Goal: Use online tool/utility: Utilize a website feature to perform a specific function

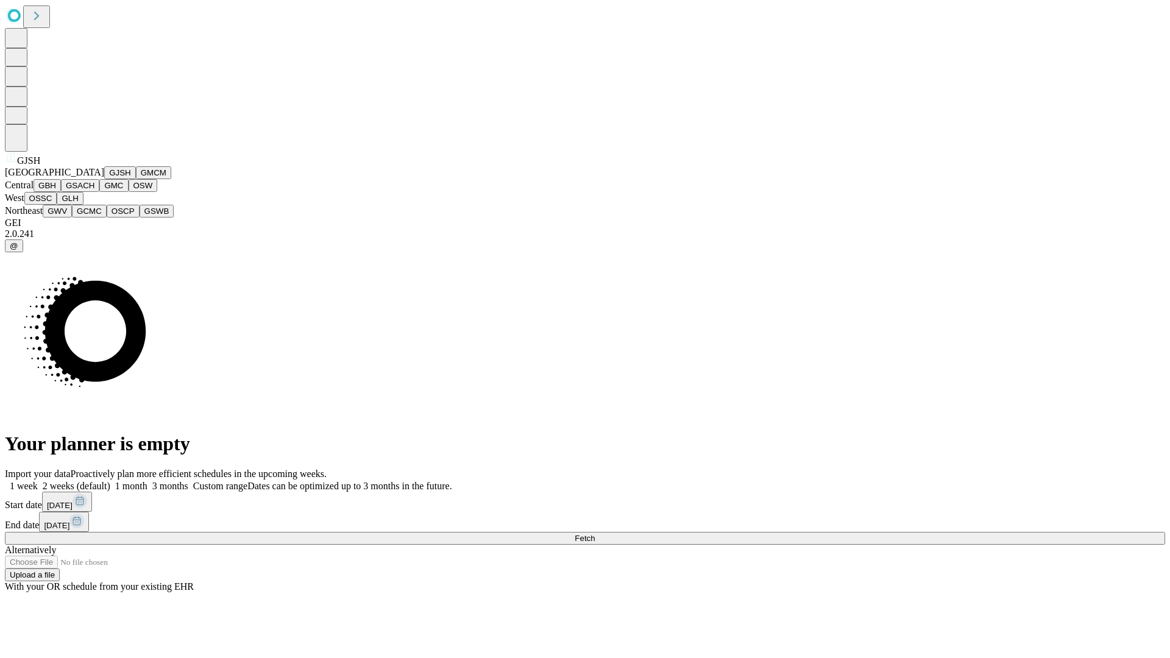
click at [104, 179] on button "GJSH" at bounding box center [120, 172] width 32 height 13
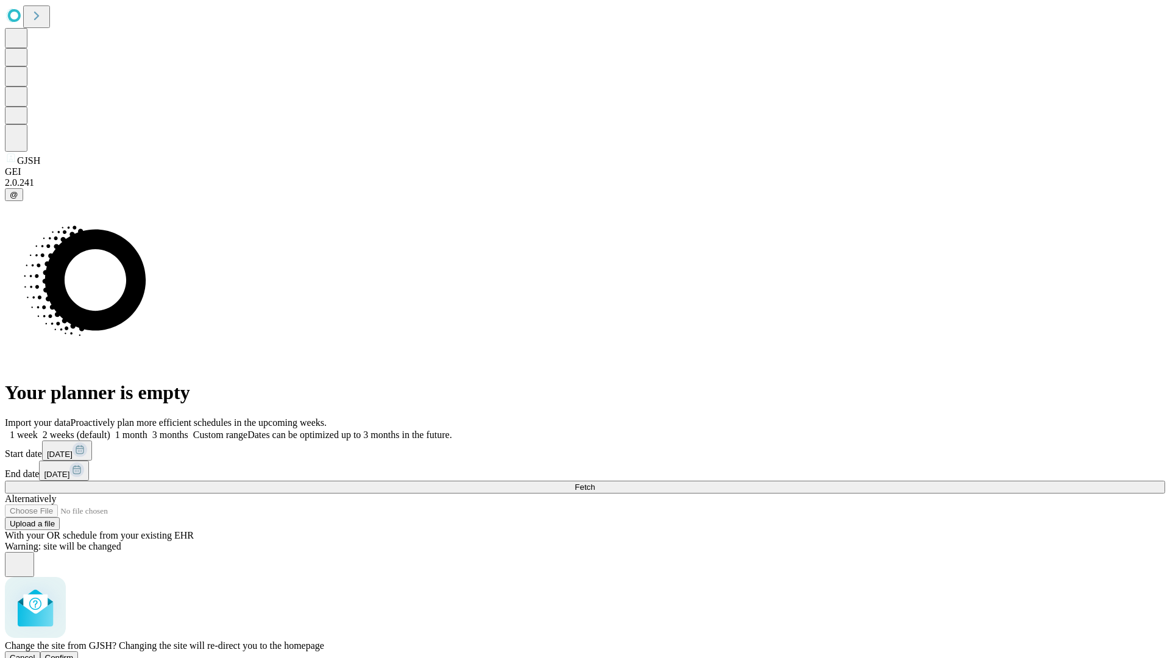
click at [74, 653] on span "Confirm" at bounding box center [59, 657] width 29 height 9
click at [147, 430] on label "1 month" at bounding box center [128, 435] width 37 height 10
click at [595, 483] on span "Fetch" at bounding box center [585, 487] width 20 height 9
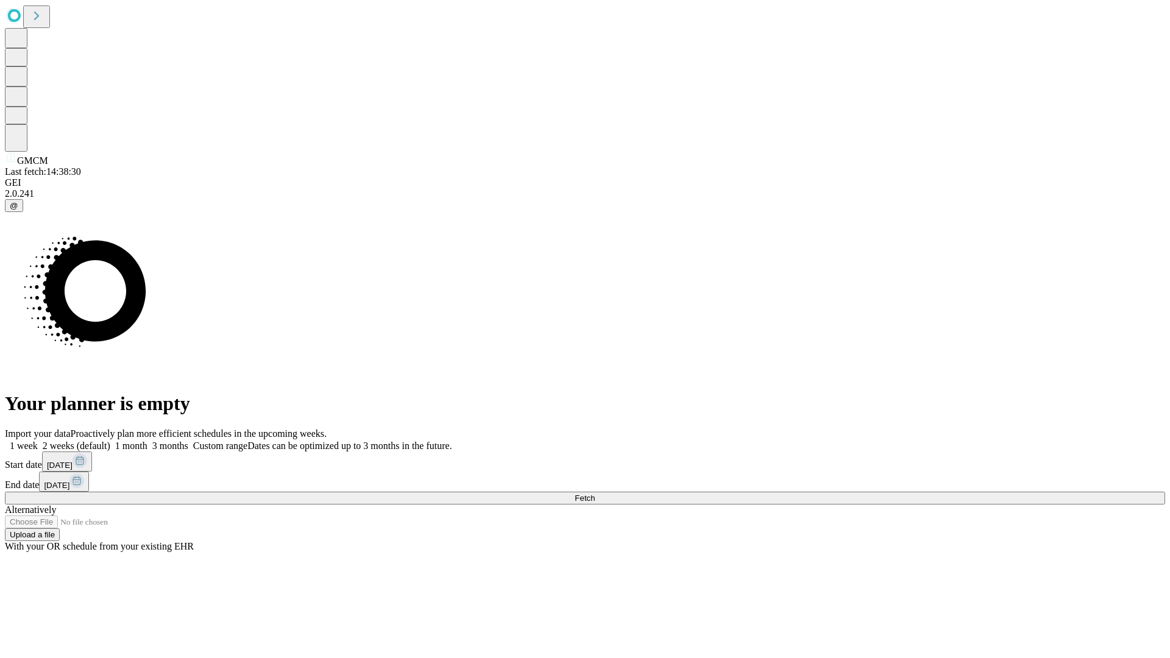
click at [147, 441] on label "1 month" at bounding box center [128, 446] width 37 height 10
click at [595, 494] on span "Fetch" at bounding box center [585, 498] width 20 height 9
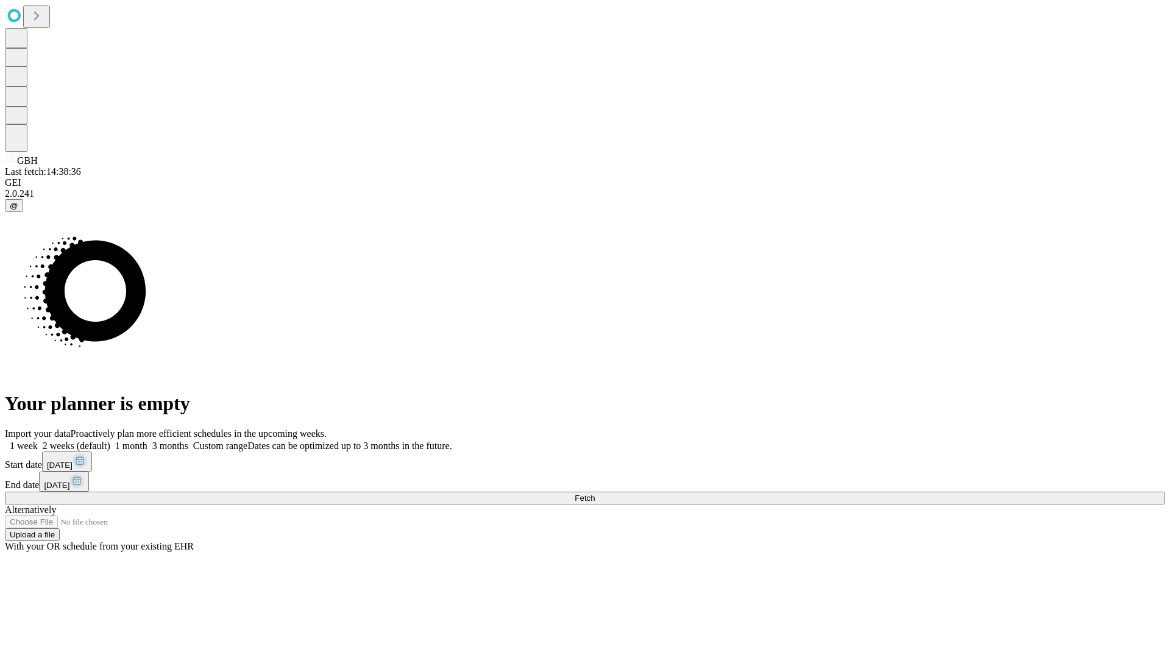
click at [147, 441] on label "1 month" at bounding box center [128, 446] width 37 height 10
click at [595, 494] on span "Fetch" at bounding box center [585, 498] width 20 height 9
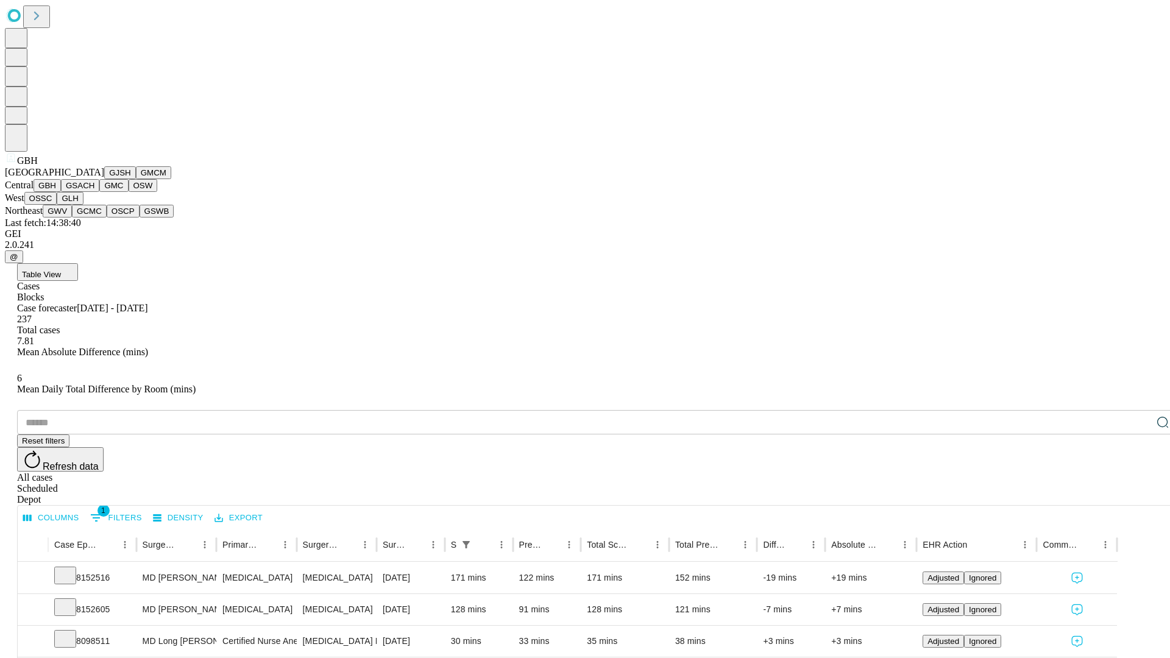
click at [94, 192] on button "GSACH" at bounding box center [80, 185] width 38 height 13
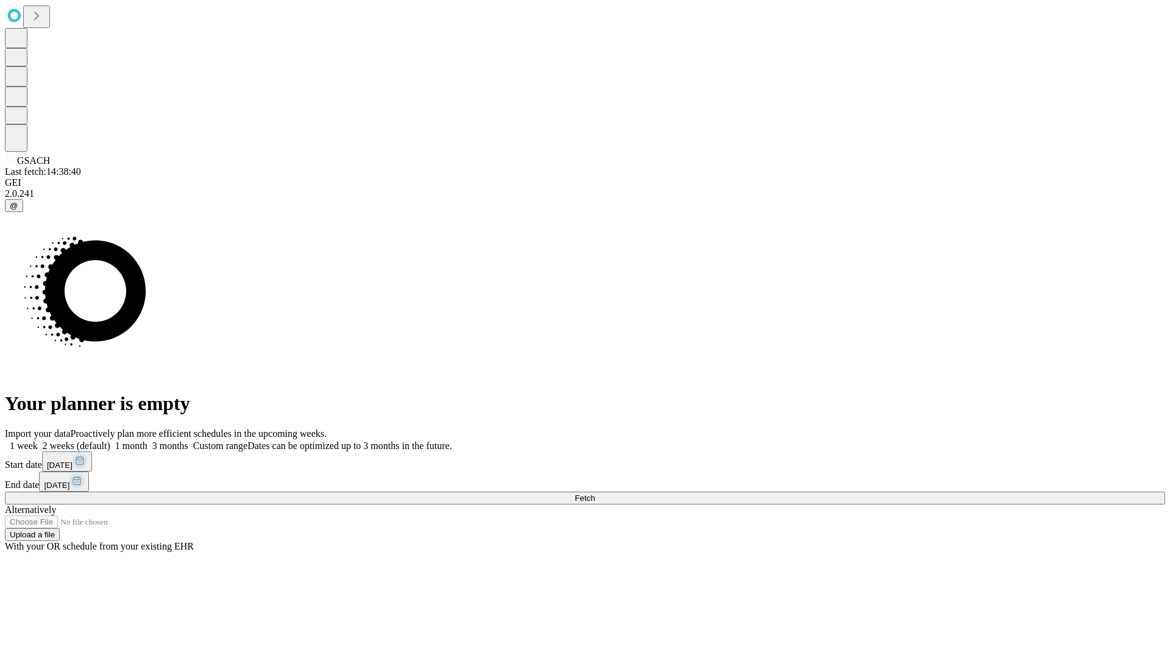
click at [147, 441] on label "1 month" at bounding box center [128, 446] width 37 height 10
click at [595, 494] on span "Fetch" at bounding box center [585, 498] width 20 height 9
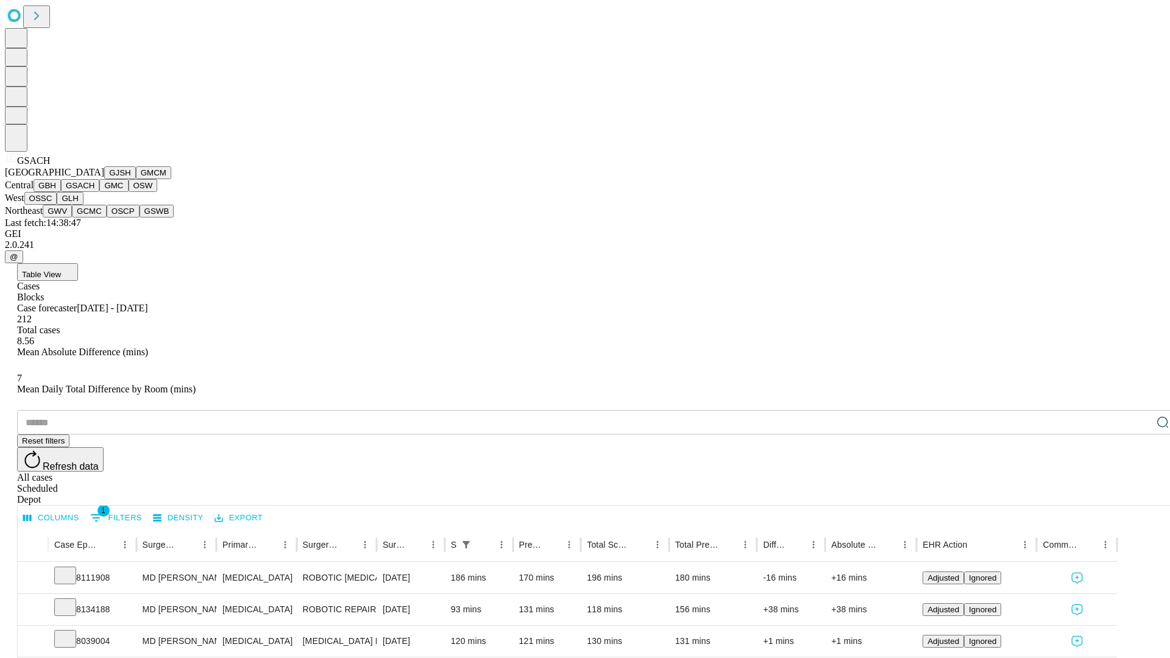
click at [99, 192] on button "GMC" at bounding box center [113, 185] width 29 height 13
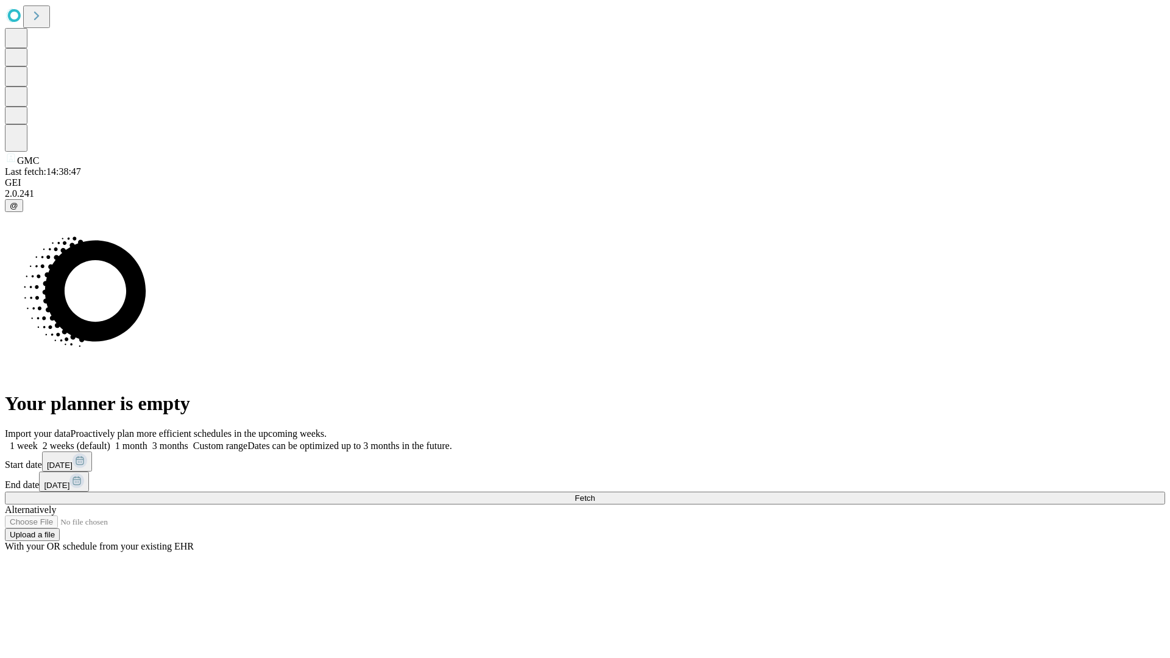
click at [147, 441] on label "1 month" at bounding box center [128, 446] width 37 height 10
click at [595, 494] on span "Fetch" at bounding box center [585, 498] width 20 height 9
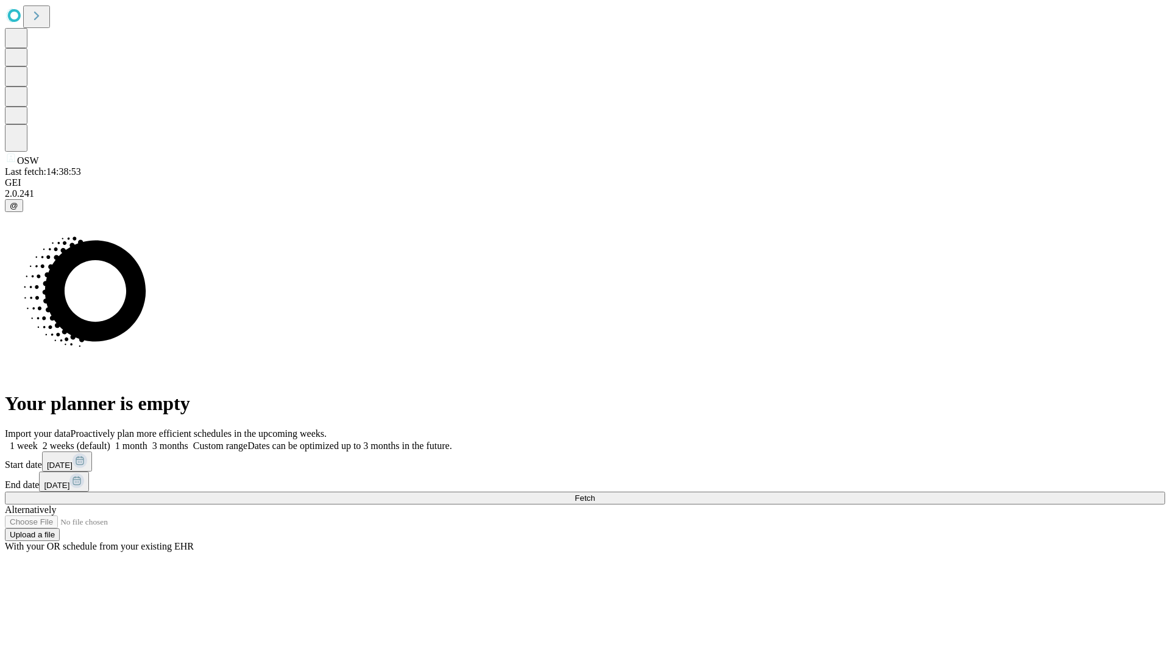
click at [147, 441] on label "1 month" at bounding box center [128, 446] width 37 height 10
click at [595, 494] on span "Fetch" at bounding box center [585, 498] width 20 height 9
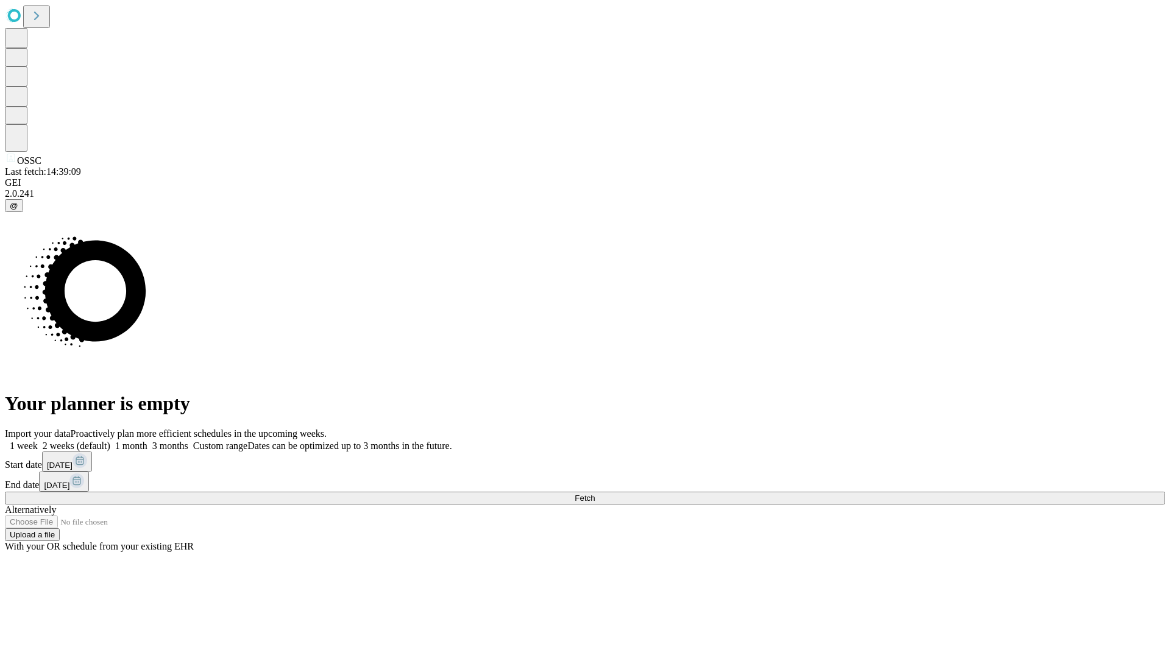
click at [147, 441] on label "1 month" at bounding box center [128, 446] width 37 height 10
click at [595, 494] on span "Fetch" at bounding box center [585, 498] width 20 height 9
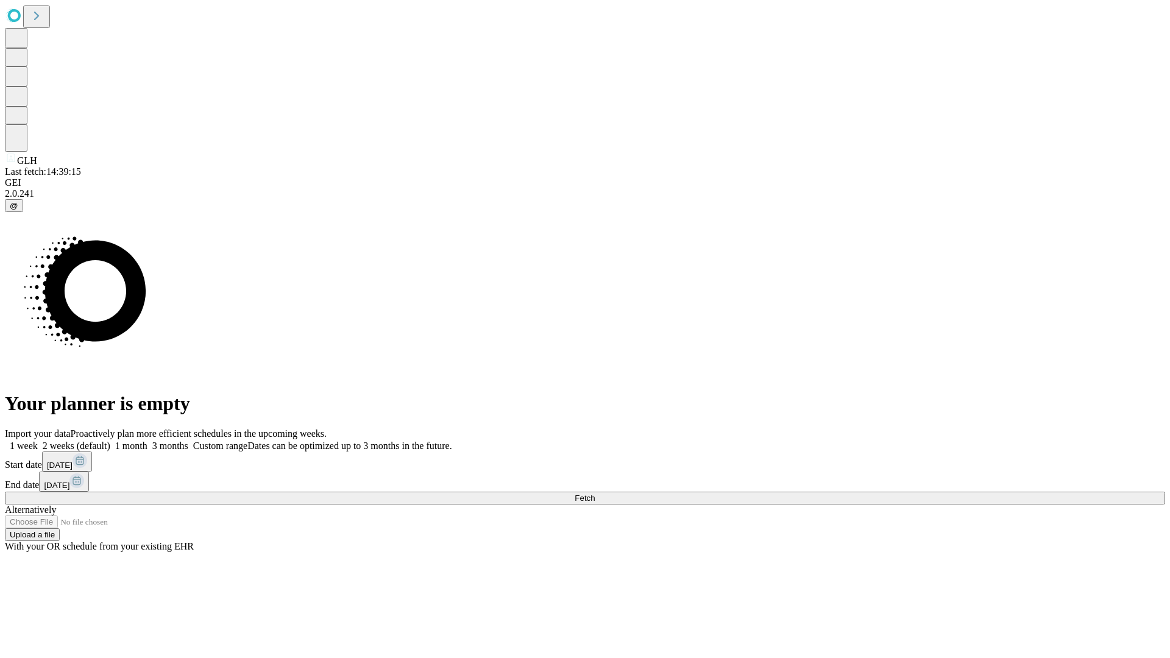
click at [147, 441] on label "1 month" at bounding box center [128, 446] width 37 height 10
click at [595, 494] on span "Fetch" at bounding box center [585, 498] width 20 height 9
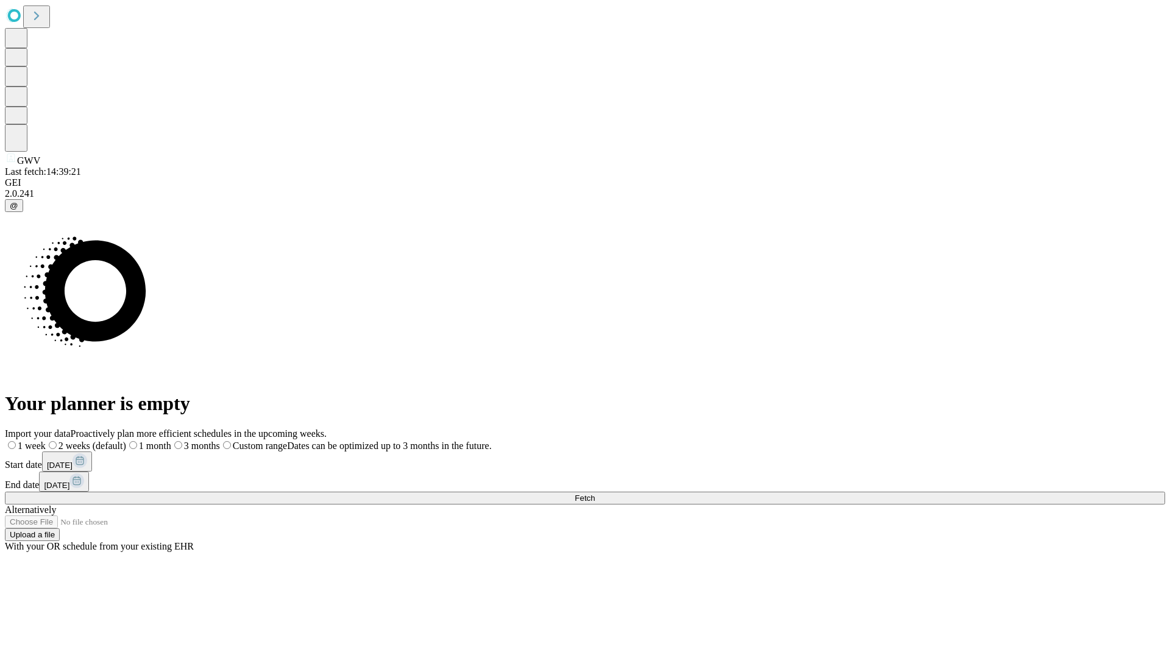
click at [171, 441] on label "1 month" at bounding box center [148, 446] width 45 height 10
click at [595, 494] on span "Fetch" at bounding box center [585, 498] width 20 height 9
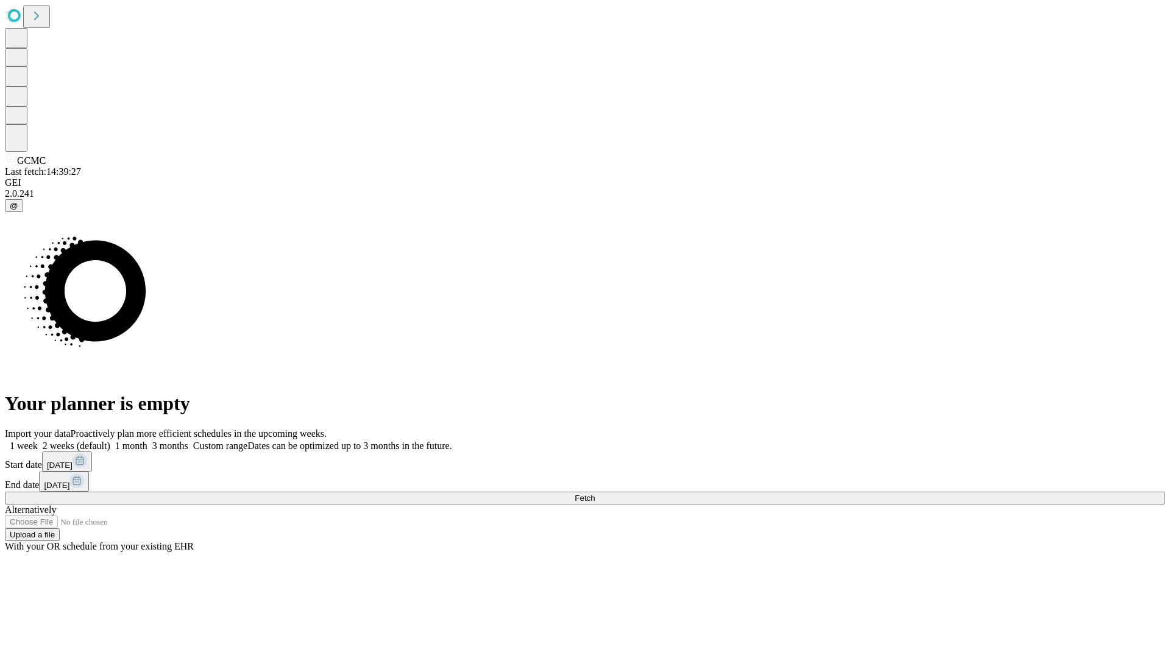
click at [147, 441] on label "1 month" at bounding box center [128, 446] width 37 height 10
click at [595, 494] on span "Fetch" at bounding box center [585, 498] width 20 height 9
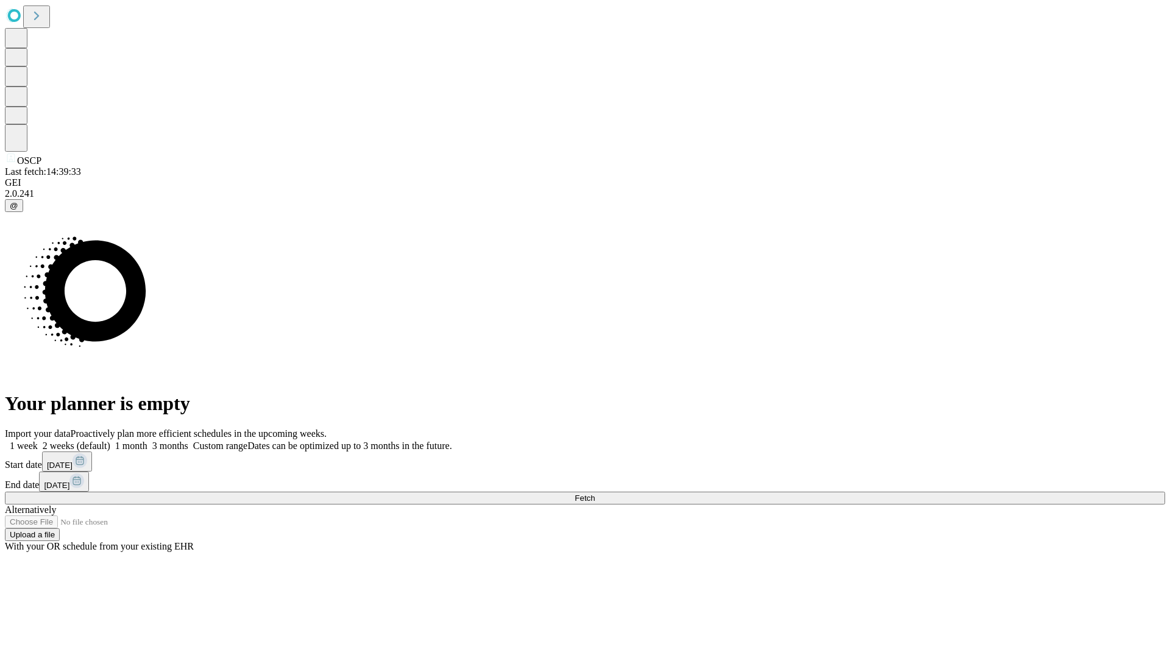
click at [147, 441] on label "1 month" at bounding box center [128, 446] width 37 height 10
click at [595, 494] on span "Fetch" at bounding box center [585, 498] width 20 height 9
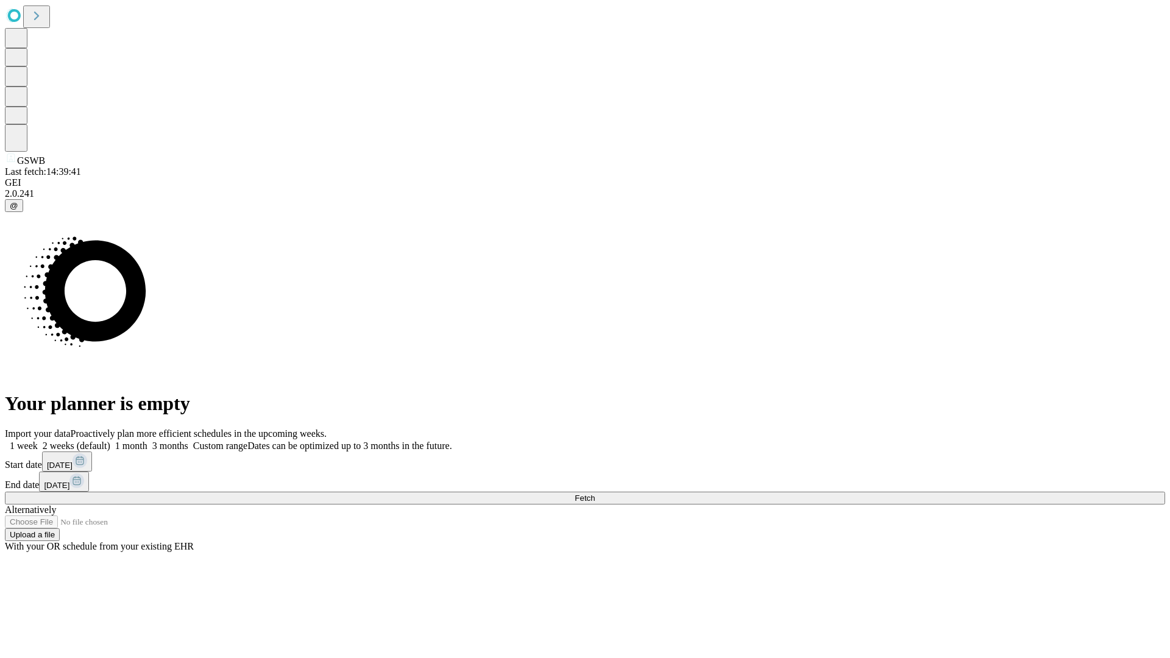
click at [147, 441] on label "1 month" at bounding box center [128, 446] width 37 height 10
click at [595, 494] on span "Fetch" at bounding box center [585, 498] width 20 height 9
